Goal: Information Seeking & Learning: Learn about a topic

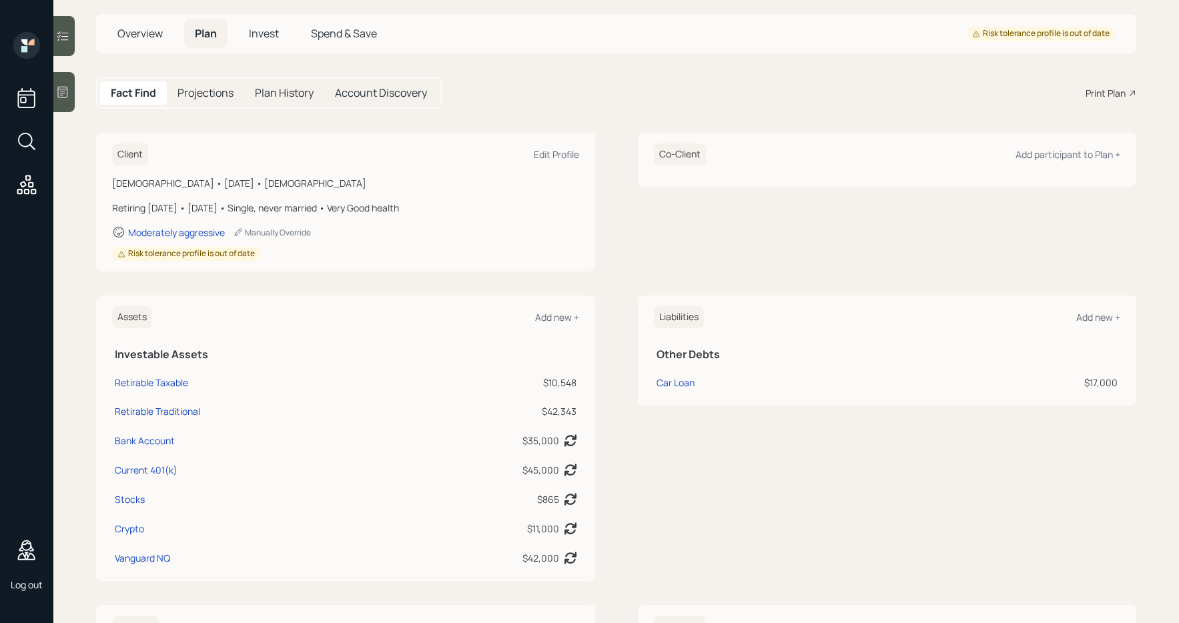
scroll to position [77, 0]
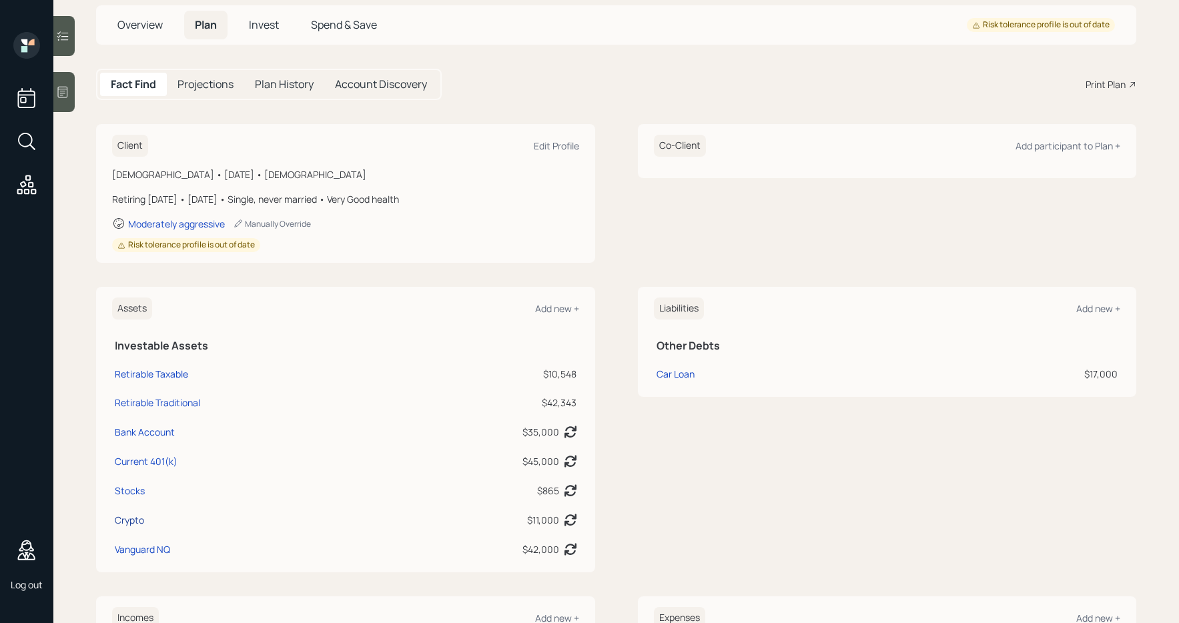
click at [139, 520] on div "Crypto" at bounding box center [129, 520] width 29 height 14
select select "taxable"
select select "balanced"
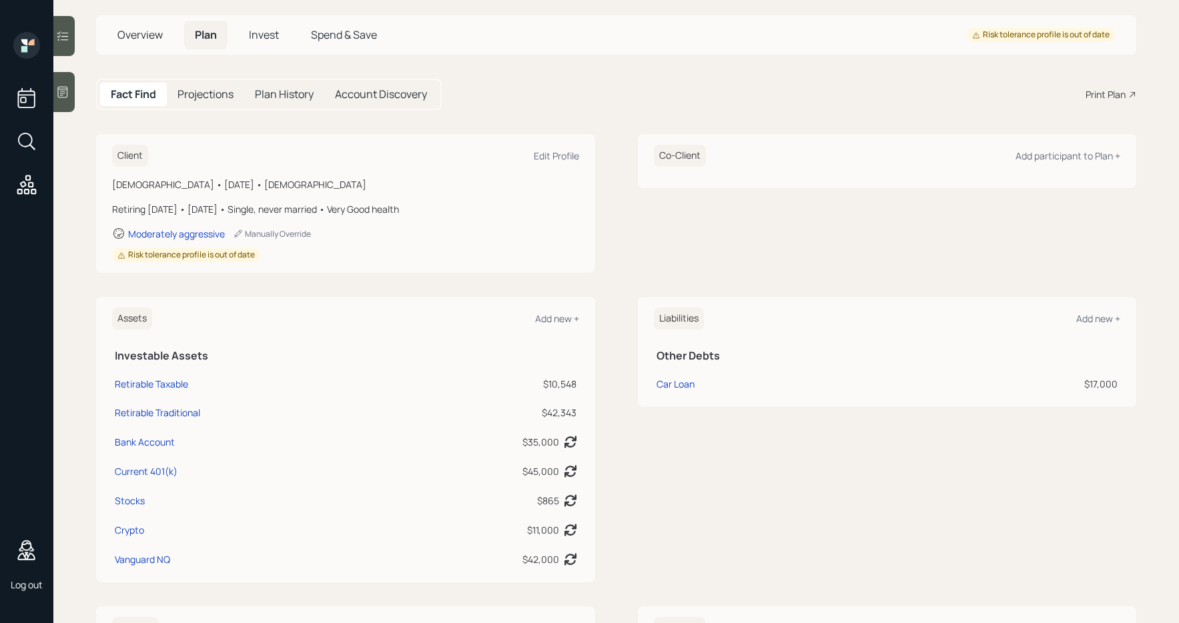
scroll to position [59, 0]
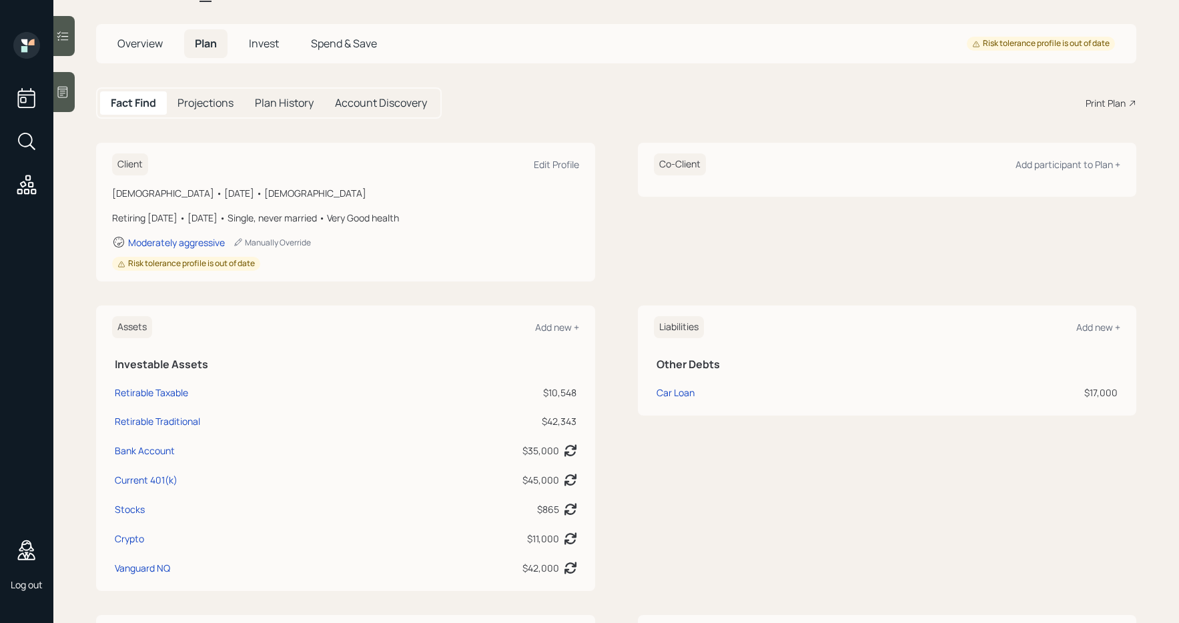
click at [217, 108] on h5 "Projections" at bounding box center [205, 103] width 56 height 13
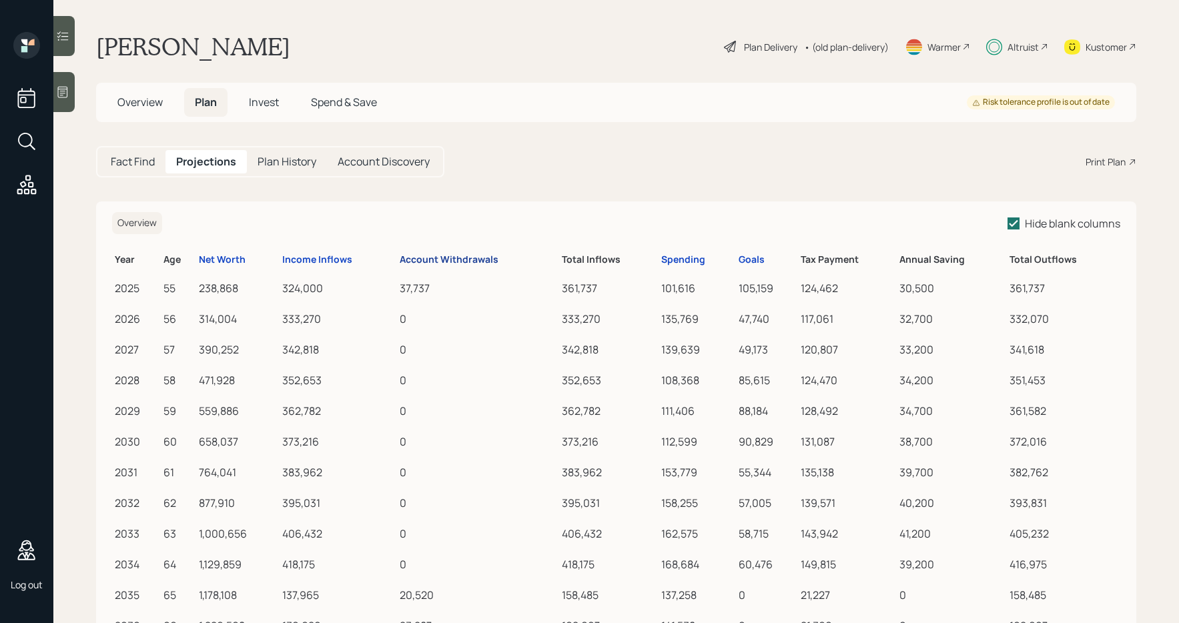
click at [418, 261] on div "Account Withdrawals" at bounding box center [449, 259] width 99 height 11
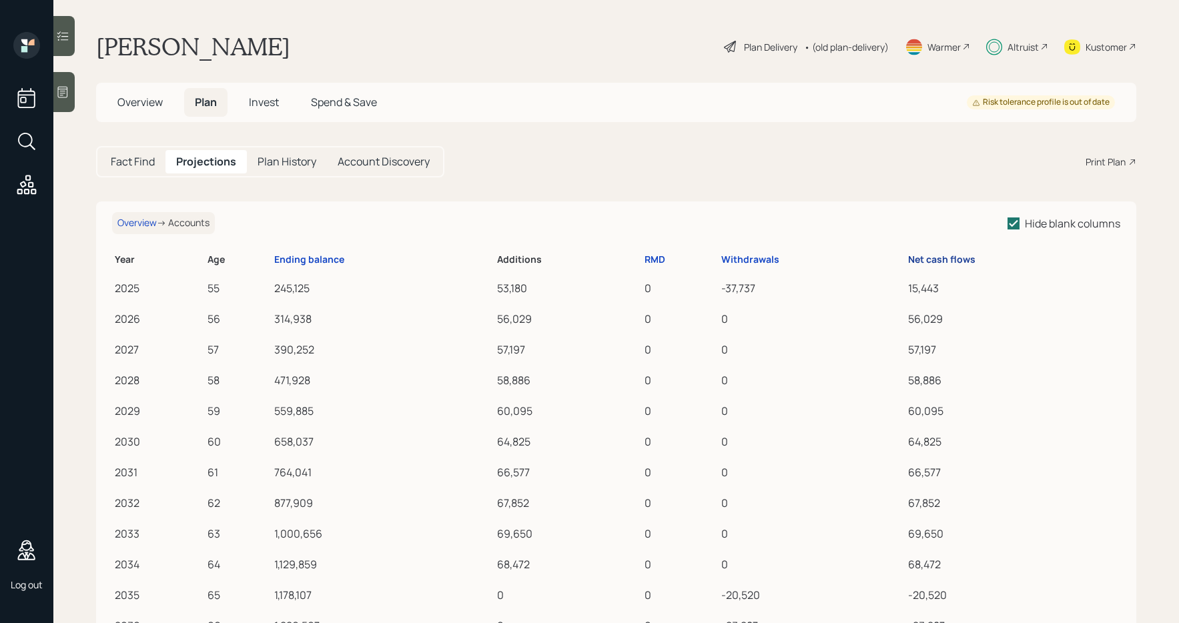
click at [852, 259] on div "Net cash flows" at bounding box center [941, 259] width 67 height 11
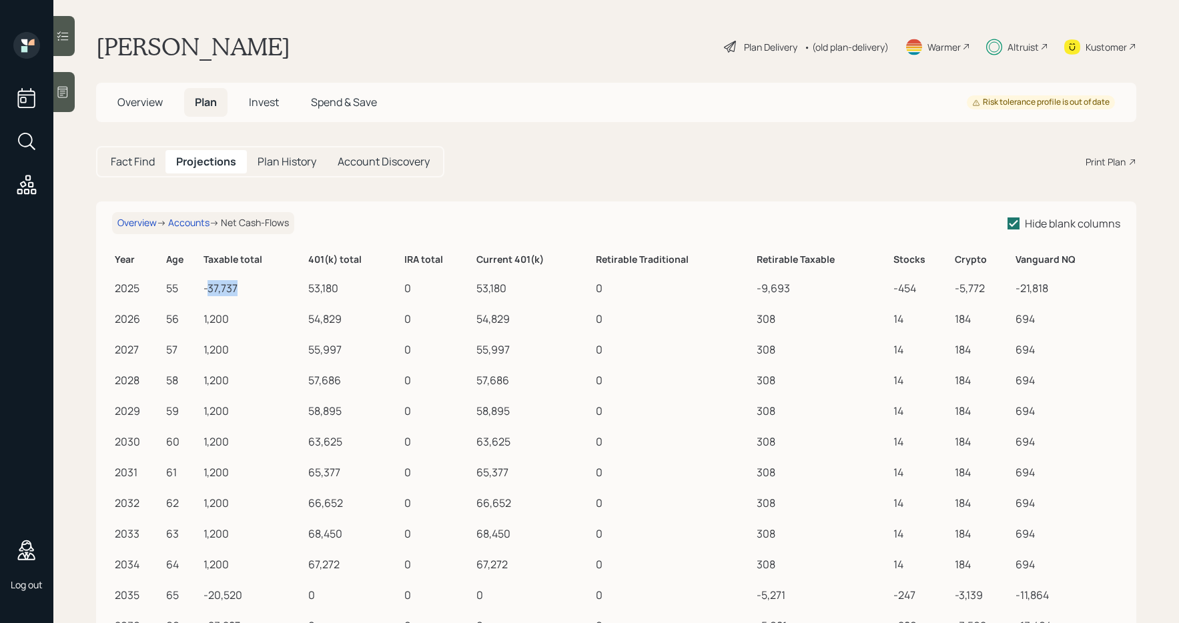
drag, startPoint x: 209, startPoint y: 287, endPoint x: 239, endPoint y: 287, distance: 30.0
click at [239, 287] on div "-37,737" at bounding box center [252, 288] width 99 height 16
copy div "37,737"
drag, startPoint x: 295, startPoint y: 98, endPoint x: 278, endPoint y: 99, distance: 16.7
click at [294, 98] on div "Overview Plan Invest Spend & Save" at bounding box center [247, 102] width 281 height 29
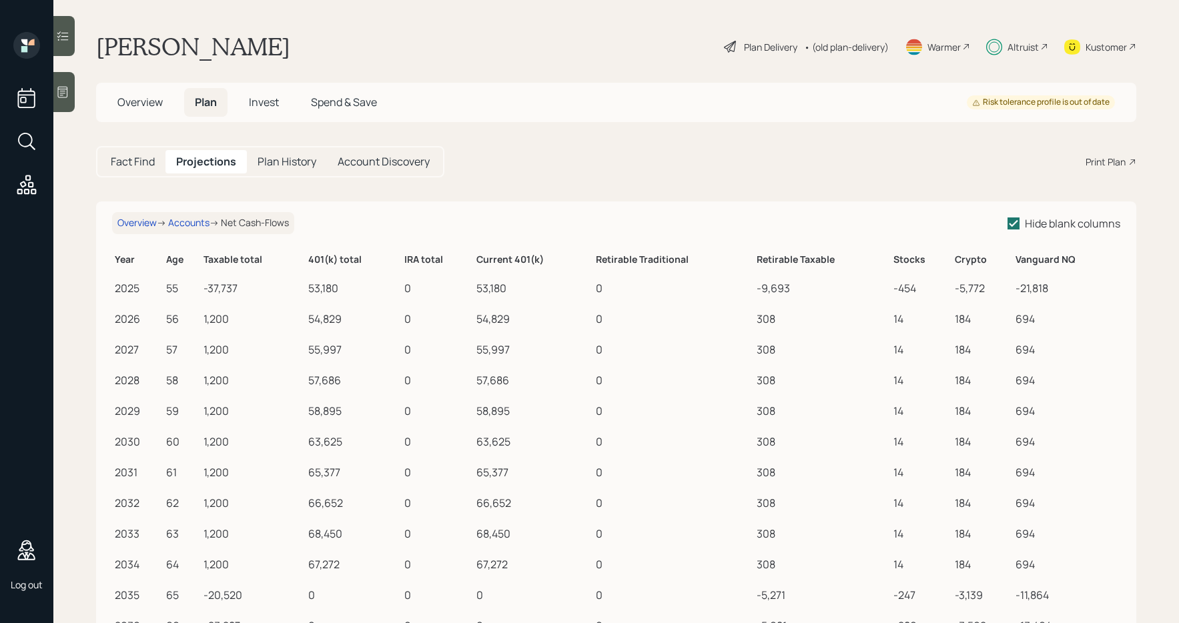
click at [278, 99] on span "Invest" at bounding box center [264, 102] width 30 height 15
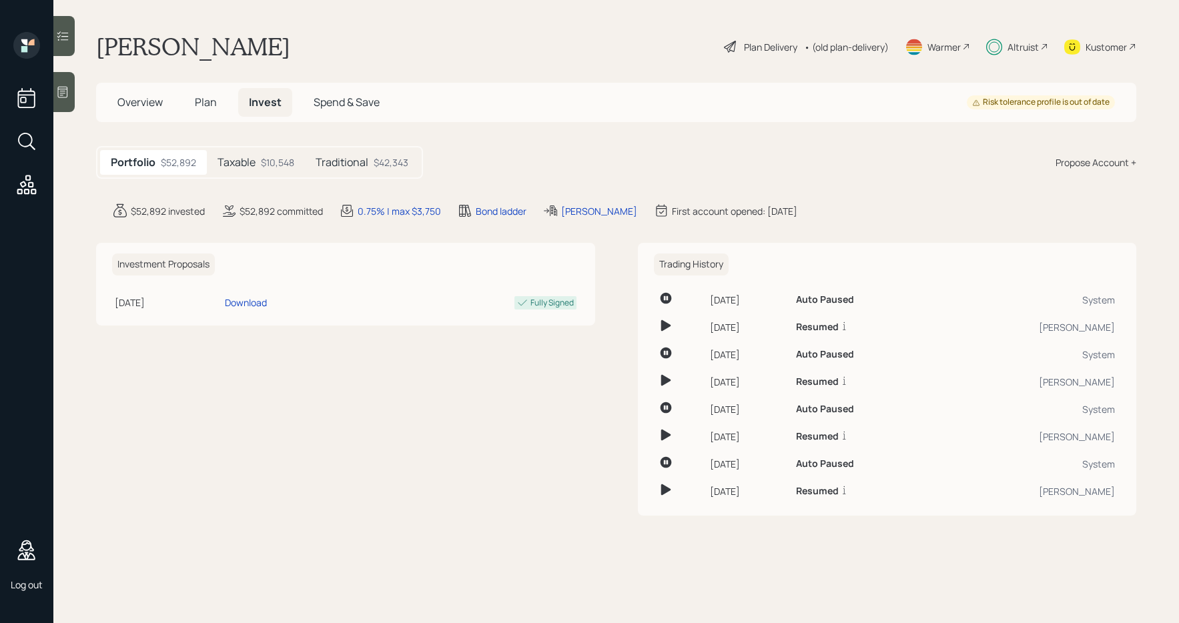
click at [255, 170] on div "Taxable $10,548" at bounding box center [256, 162] width 98 height 25
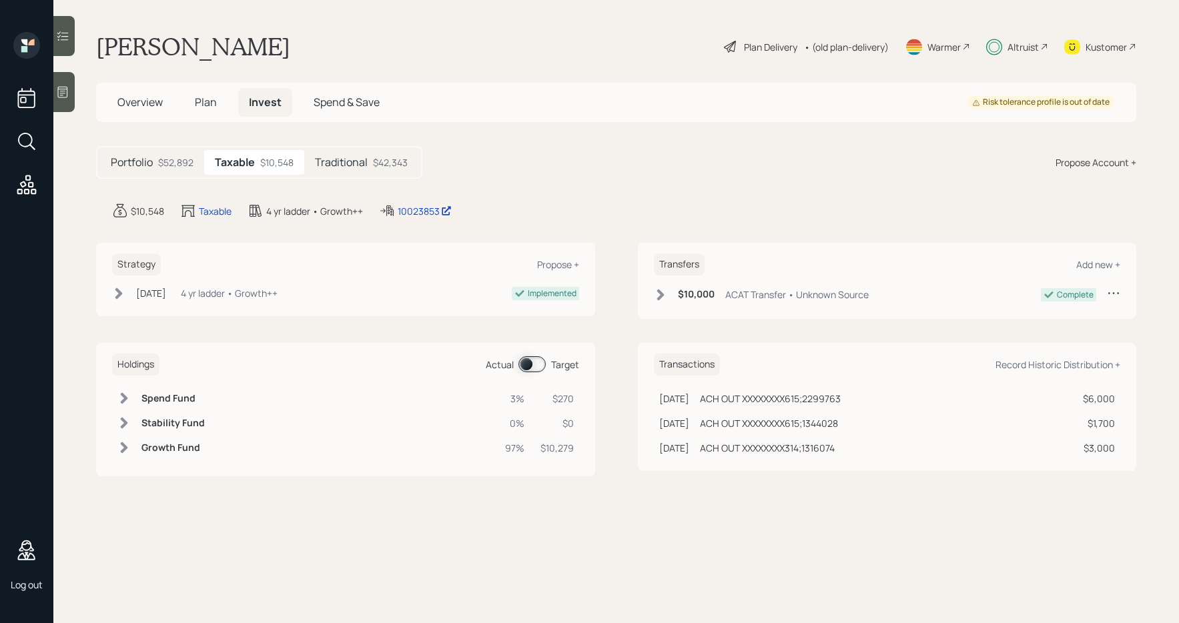
click at [206, 97] on span "Plan" at bounding box center [206, 102] width 22 height 15
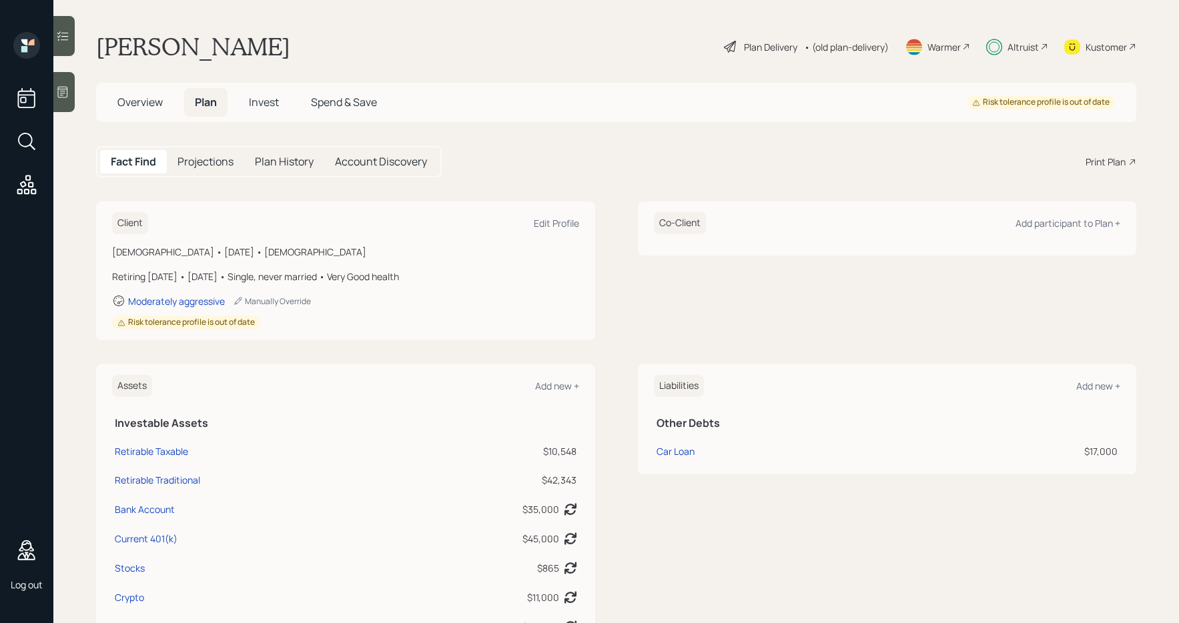
click at [211, 155] on h5 "Projections" at bounding box center [205, 161] width 56 height 13
